Goal: Find specific page/section: Find specific page/section

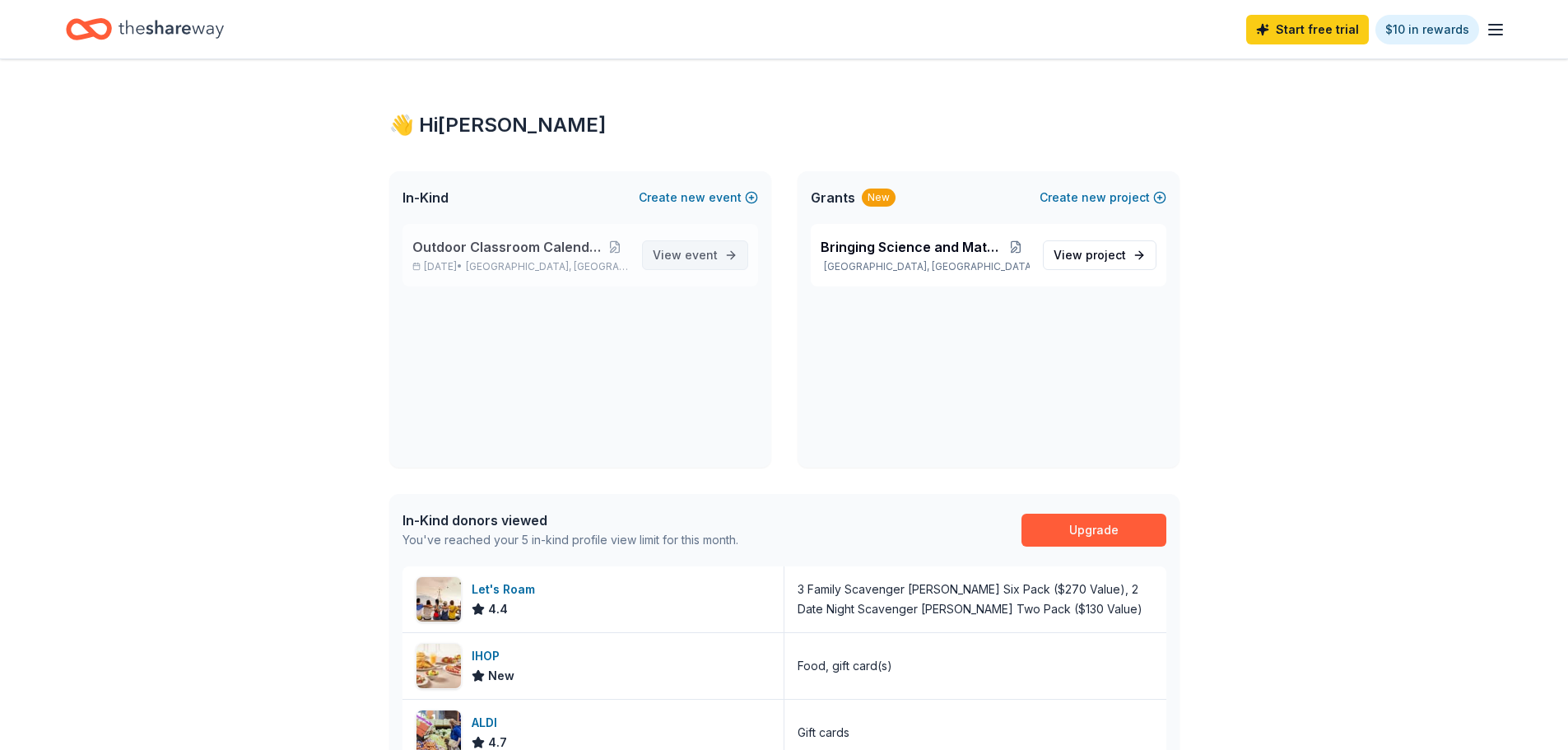
click at [685, 262] on span "event" at bounding box center [701, 255] width 33 height 14
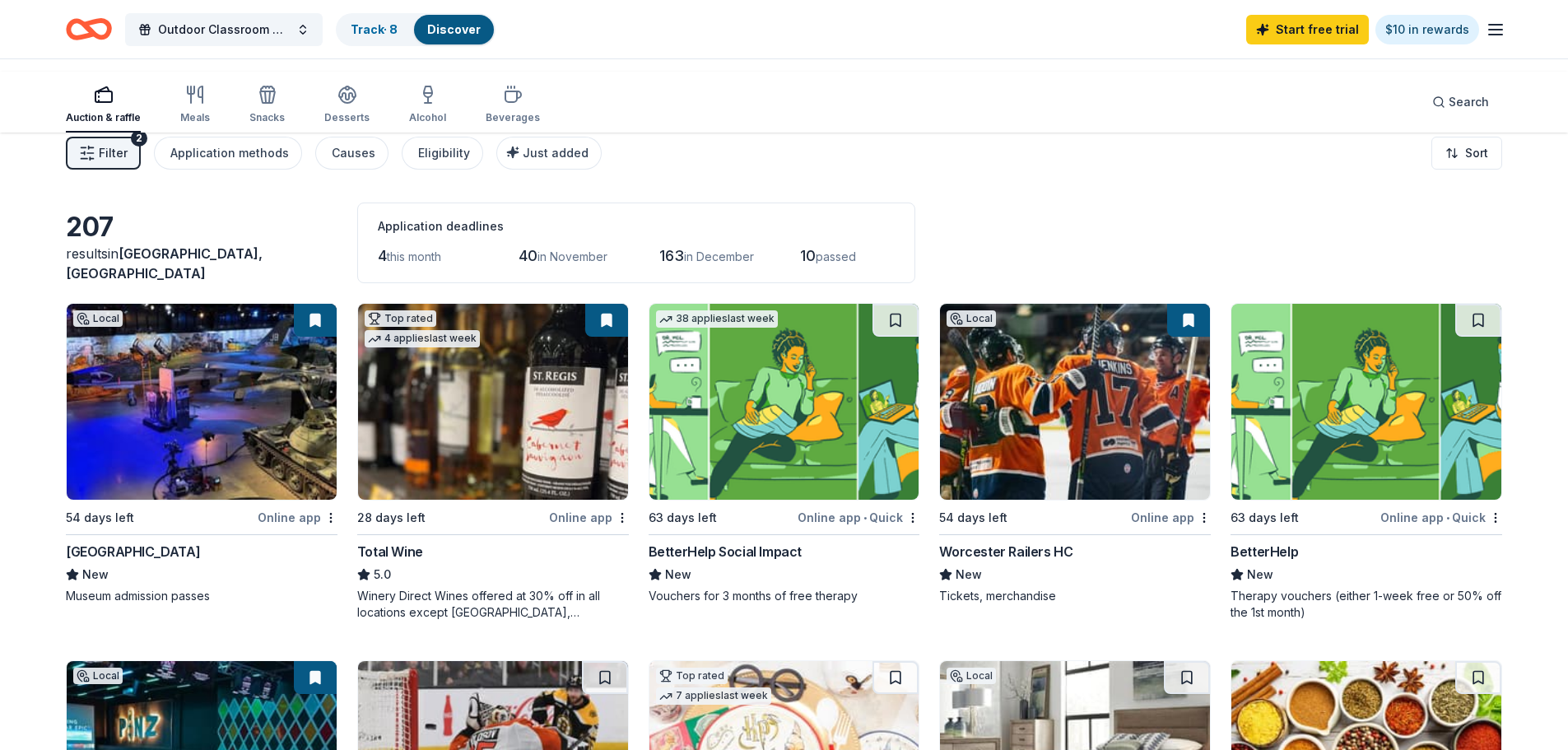
click at [128, 163] on span "Filter" at bounding box center [113, 152] width 29 height 19
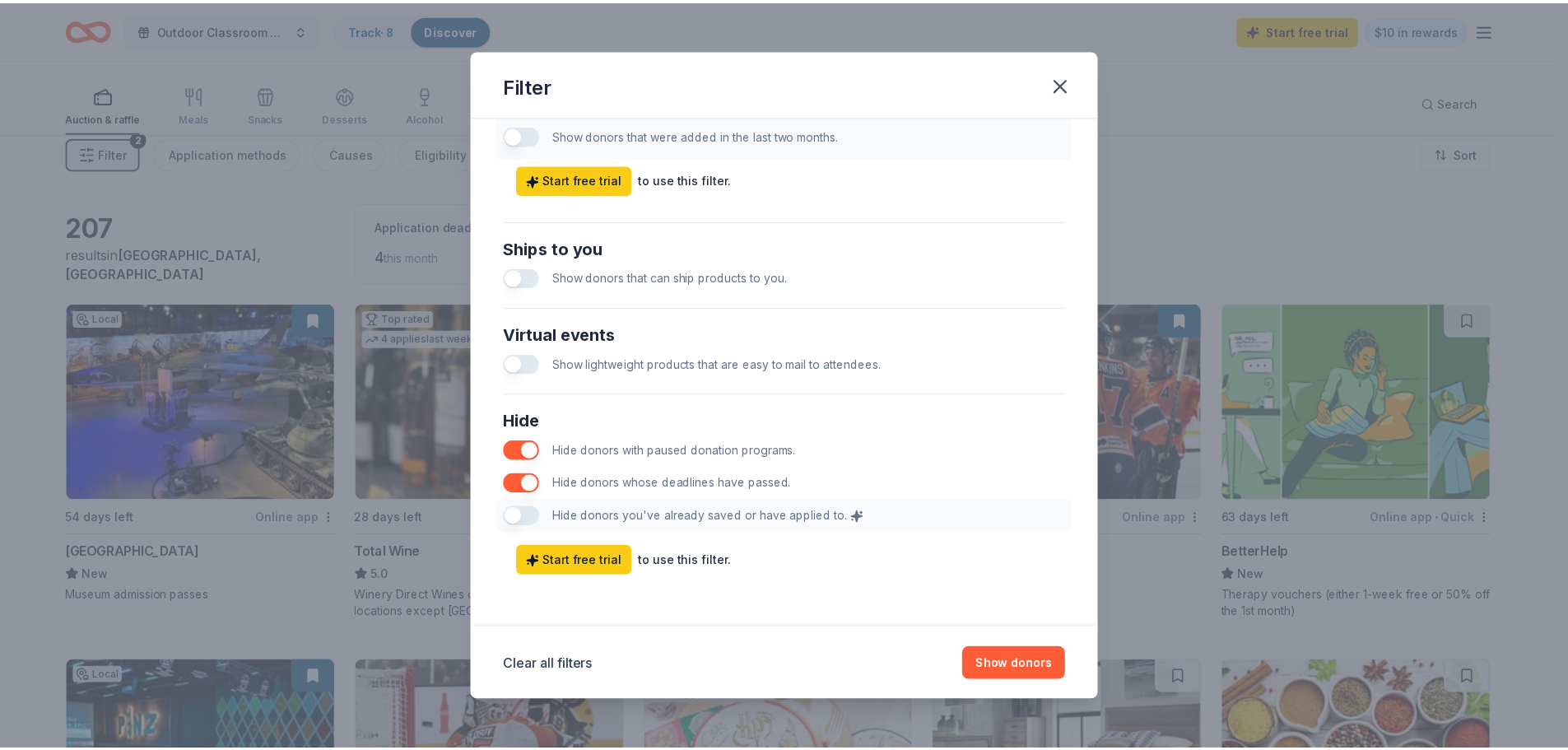
scroll to position [1193, 0]
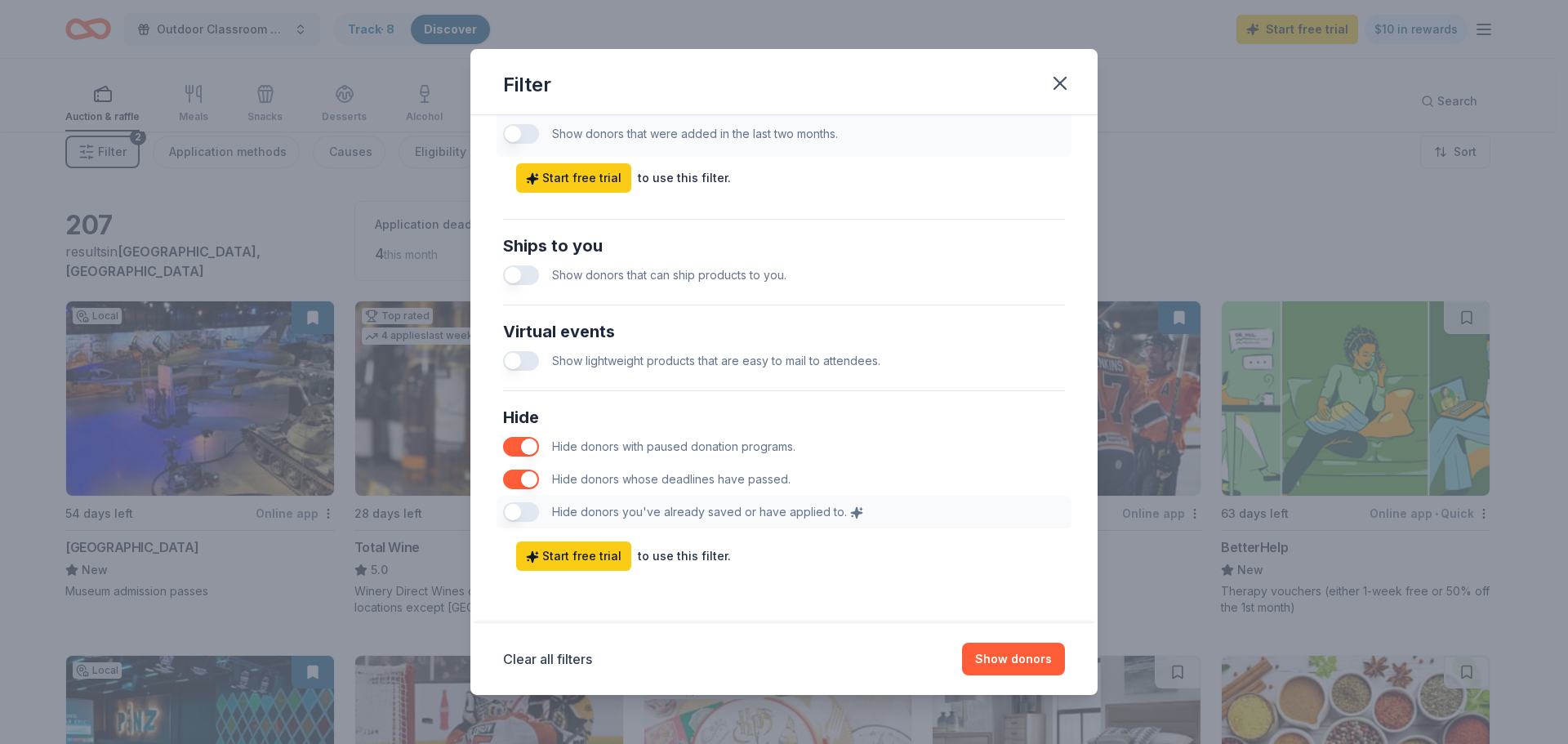
click at [497, 438] on div "Hide Hide donors with paused donation programs. Hide donors whose deadlines hav…" at bounding box center [784, 467] width 575 height 137
click at [497, 447] on div "Hide Hide donors with paused donation programs. Hide donors whose deadlines hav…" at bounding box center [784, 467] width 575 height 137
click at [497, 437] on div "Hide Hide donors with paused donation programs. Hide donors whose deadlines hav…" at bounding box center [784, 467] width 575 height 137
click at [497, 438] on div "Hide Hide donors with paused donation programs. Hide donors whose deadlines hav…" at bounding box center [784, 467] width 575 height 137
click at [1071, 86] on icon "button" at bounding box center [1059, 83] width 23 height 23
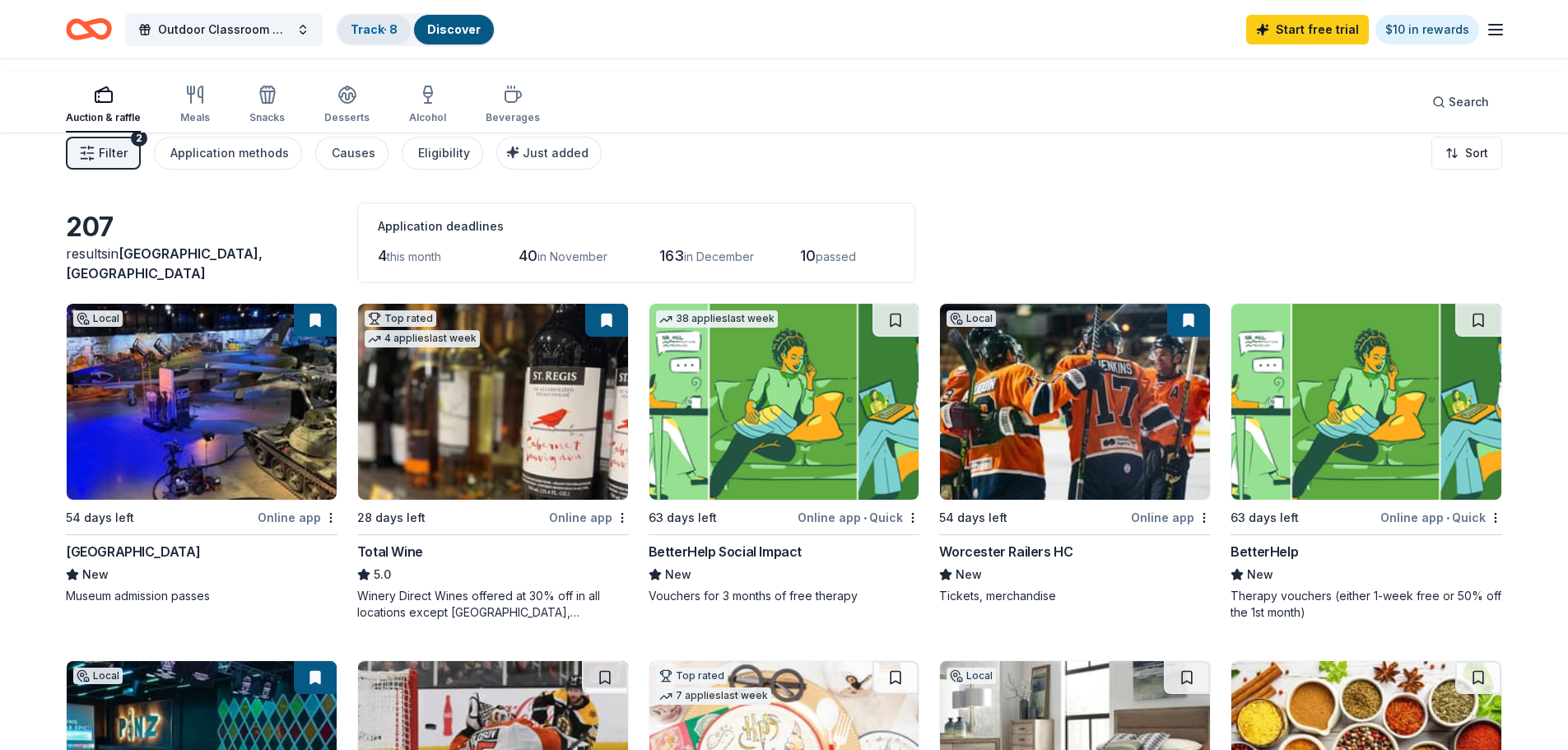
click at [398, 35] on link "Track · 8" at bounding box center [374, 29] width 47 height 14
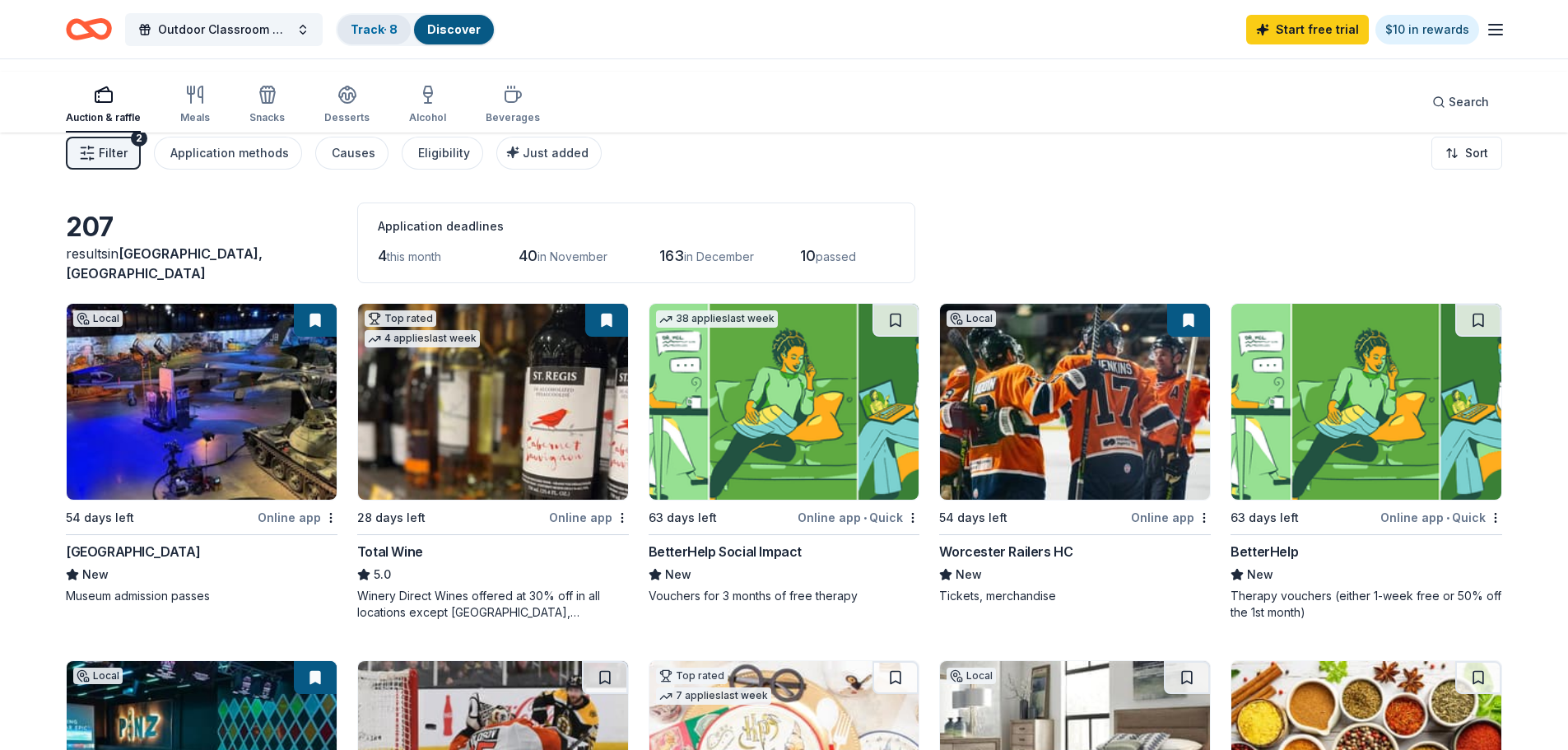
click at [398, 35] on link "Track · 8" at bounding box center [374, 29] width 47 height 14
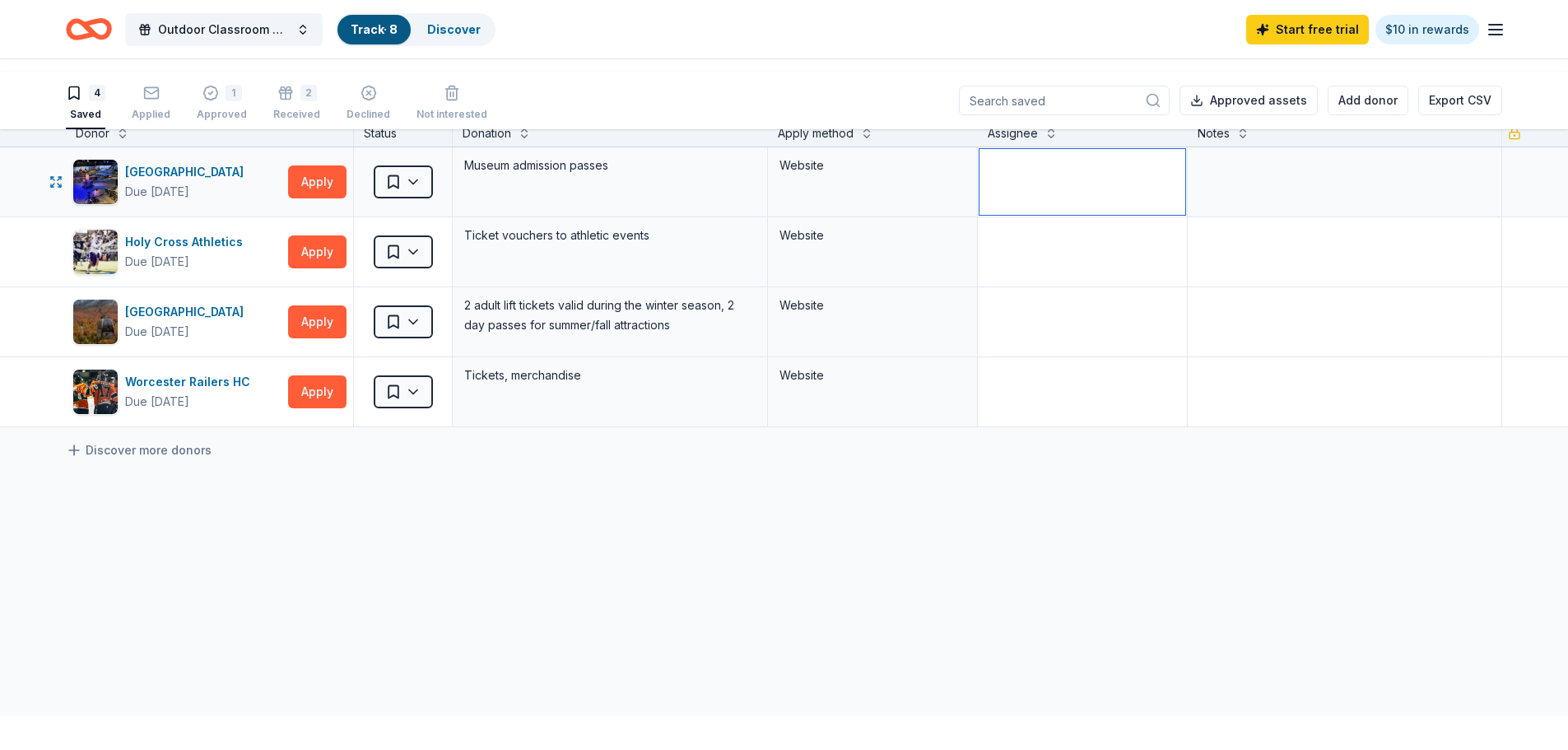
click at [1038, 215] on textarea at bounding box center [1082, 182] width 206 height 66
click at [1036, 285] on textarea at bounding box center [1082, 252] width 206 height 66
click at [1179, 105] on button "Approved assets" at bounding box center [1248, 100] width 138 height 29
